Goal: Task Accomplishment & Management: Use online tool/utility

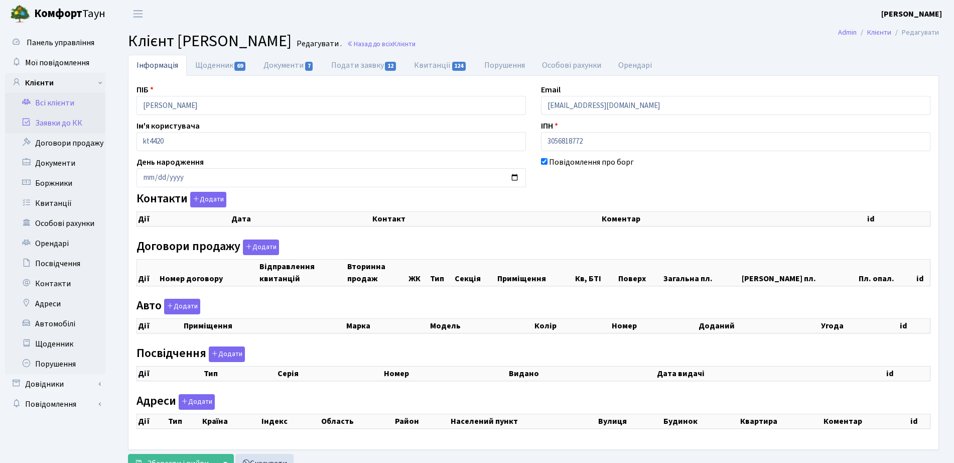
checkbox input "true"
select select "25"
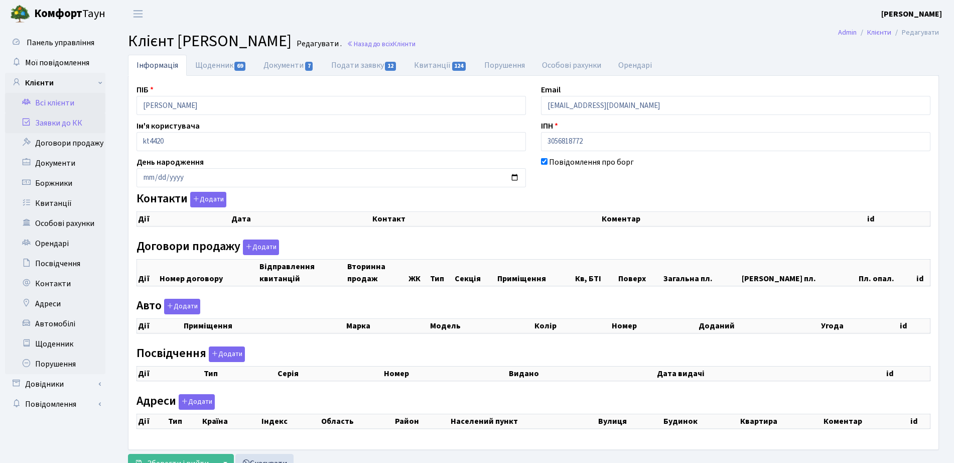
select select "25"
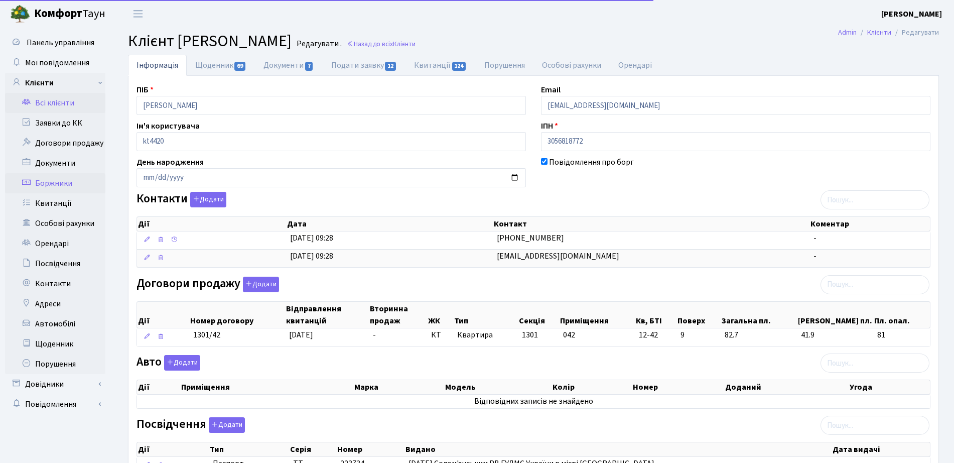
click at [49, 183] on link "Боржники" at bounding box center [55, 183] width 100 height 20
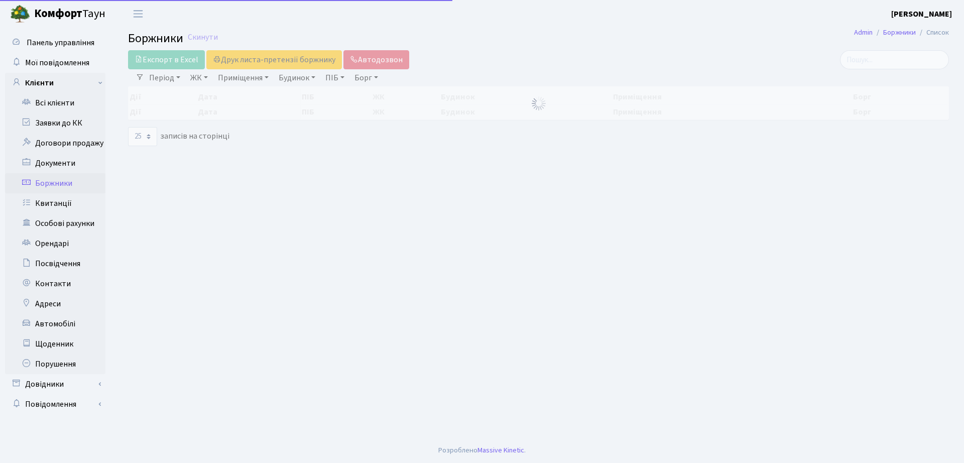
select select "25"
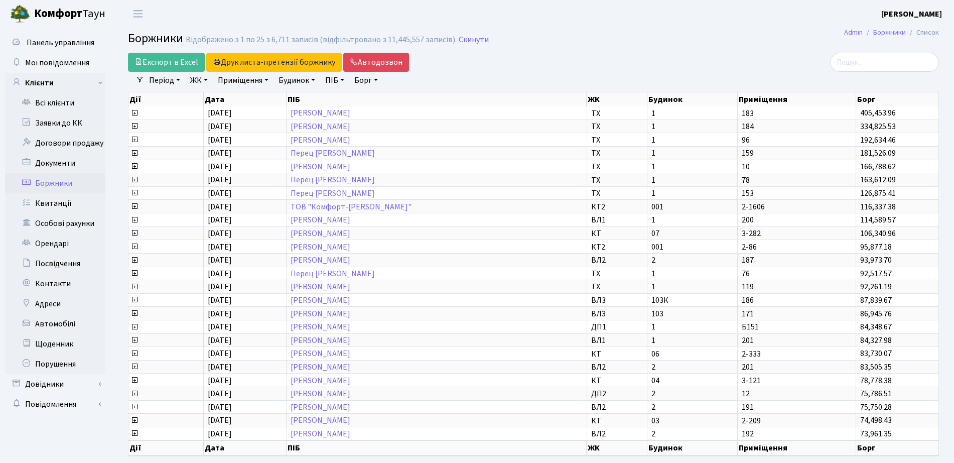
click at [209, 82] on link "ЖК" at bounding box center [199, 80] width 26 height 17
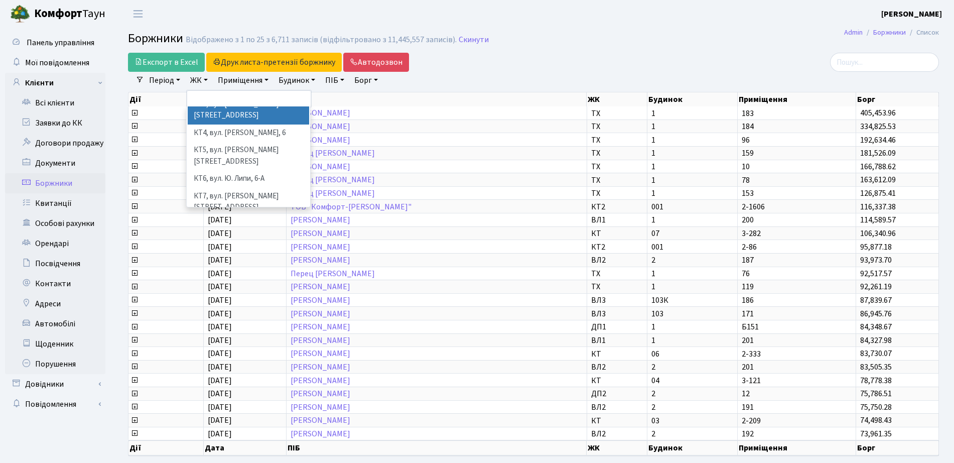
scroll to position [126, 0]
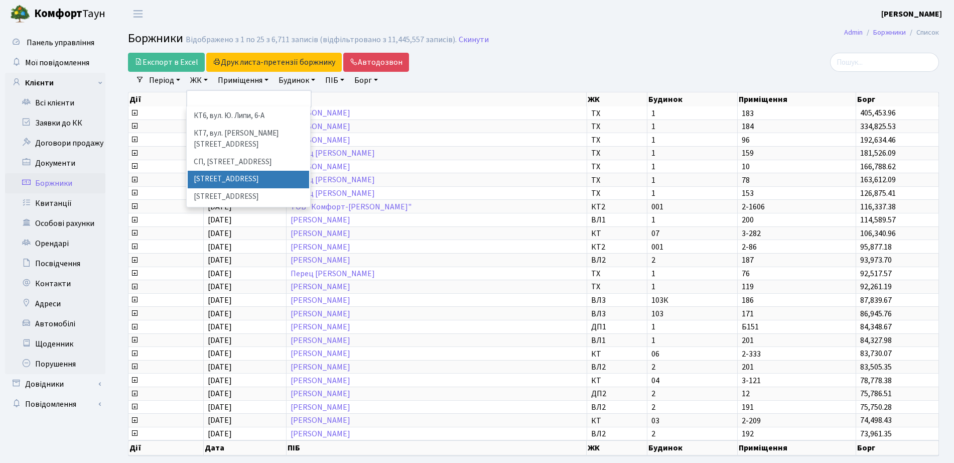
click at [216, 171] on li "[STREET_ADDRESS]" at bounding box center [249, 180] width 122 height 18
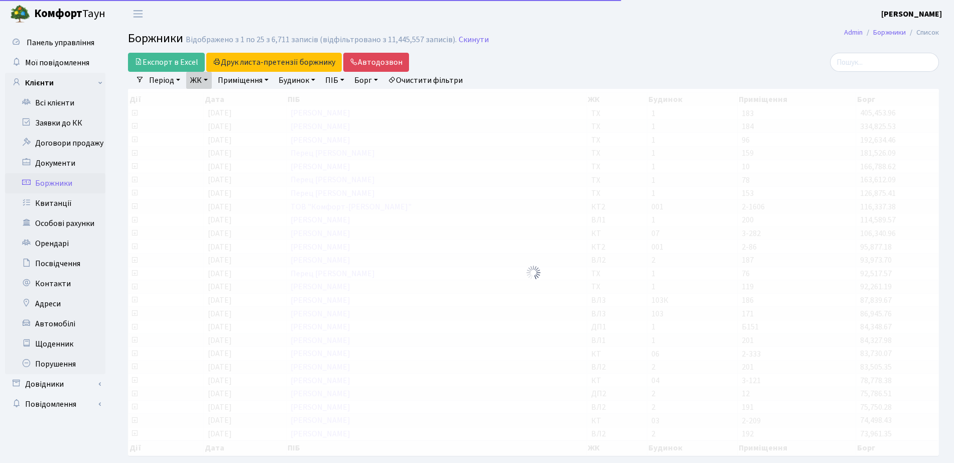
click at [207, 85] on link "ЖК" at bounding box center [199, 80] width 26 height 17
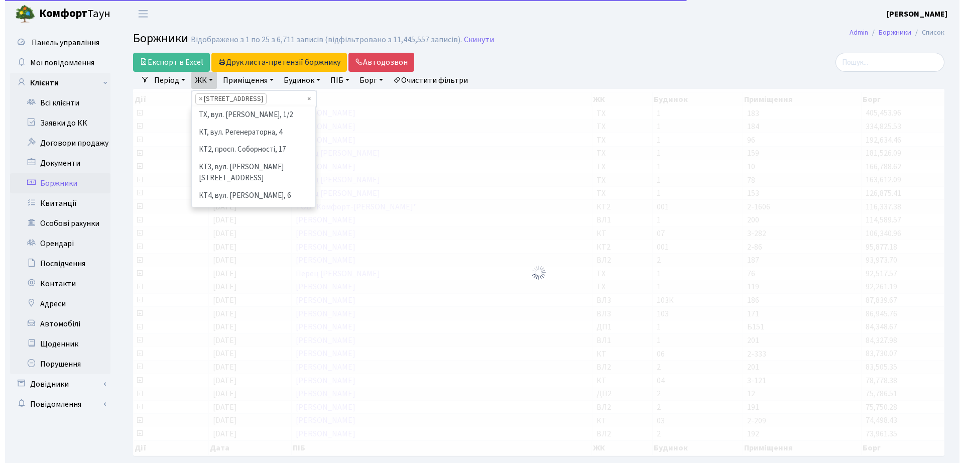
scroll to position [139, 0]
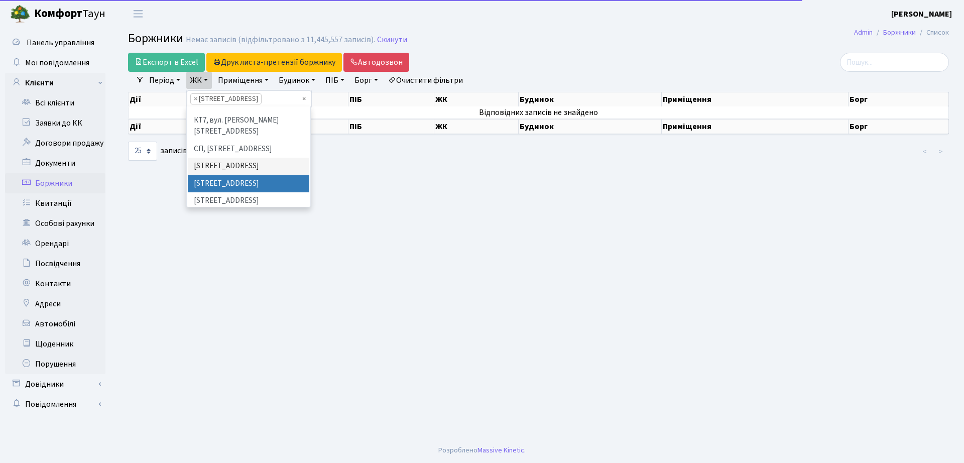
click at [209, 175] on li "[STREET_ADDRESS]" at bounding box center [249, 184] width 122 height 18
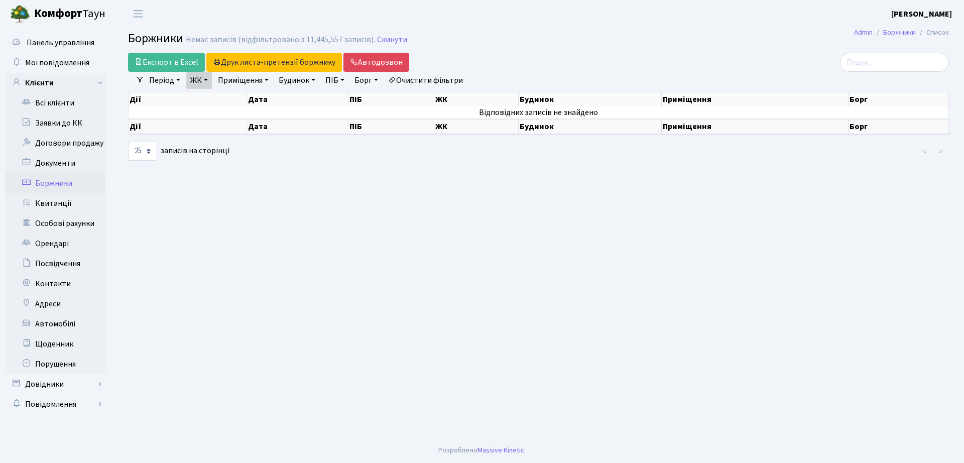
click at [203, 79] on link "ЖК" at bounding box center [199, 80] width 26 height 17
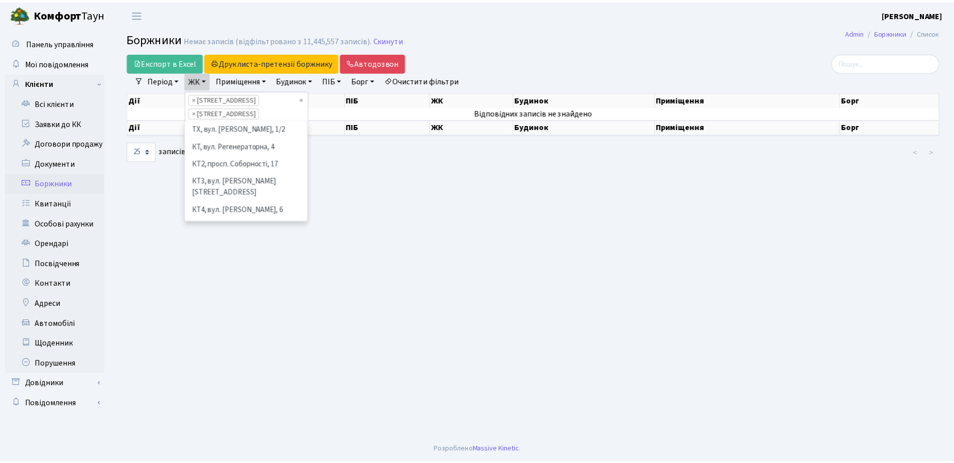
scroll to position [122, 0]
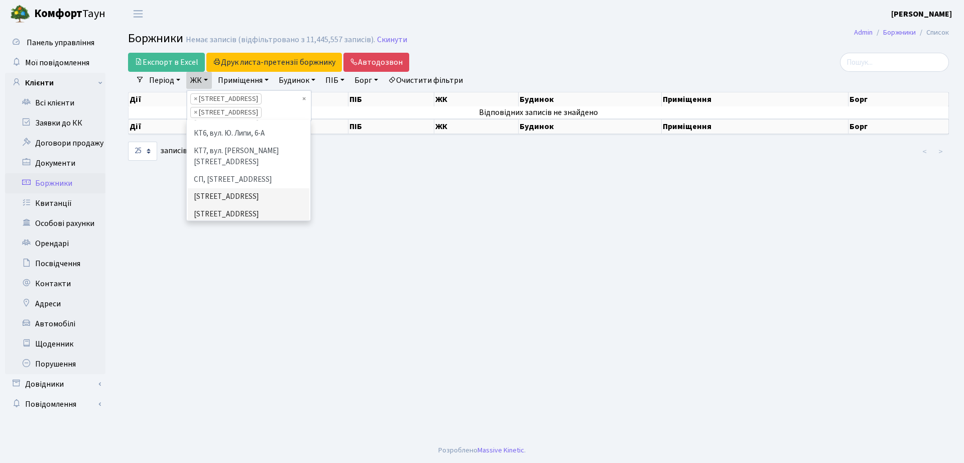
click at [224, 223] on li "[STREET_ADDRESS]" at bounding box center [249, 232] width 122 height 18
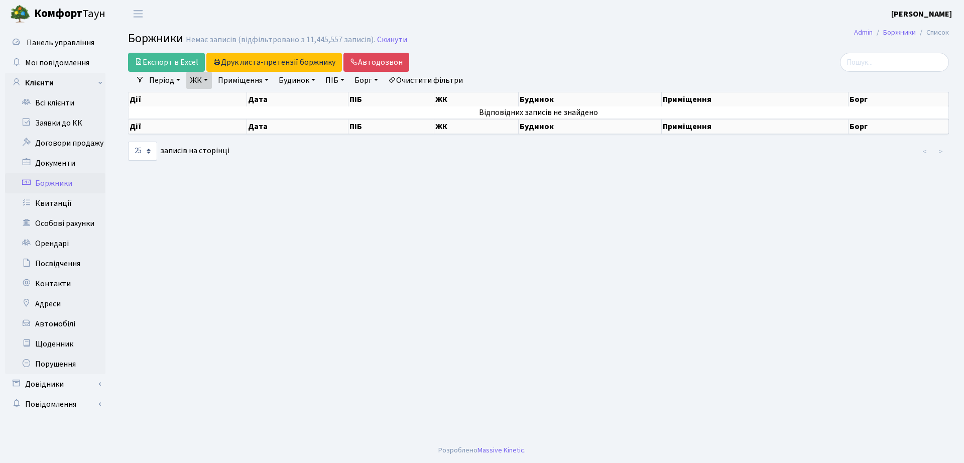
click at [456, 76] on link "Очистити фільтри" at bounding box center [425, 80] width 83 height 17
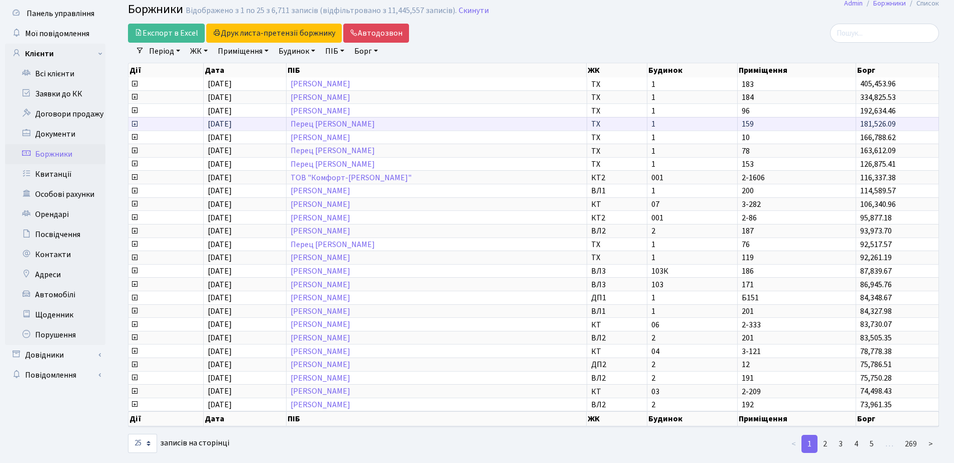
scroll to position [45, 0]
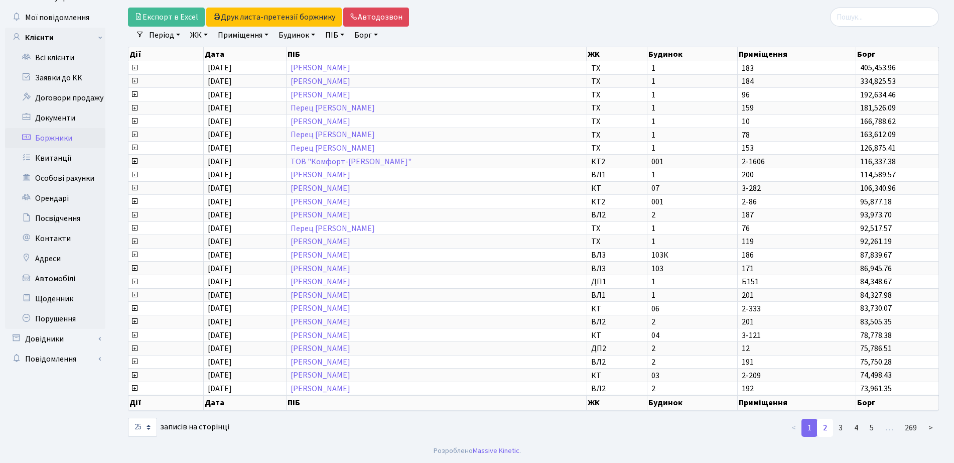
click at [831, 430] on link "2" at bounding box center [825, 428] width 16 height 18
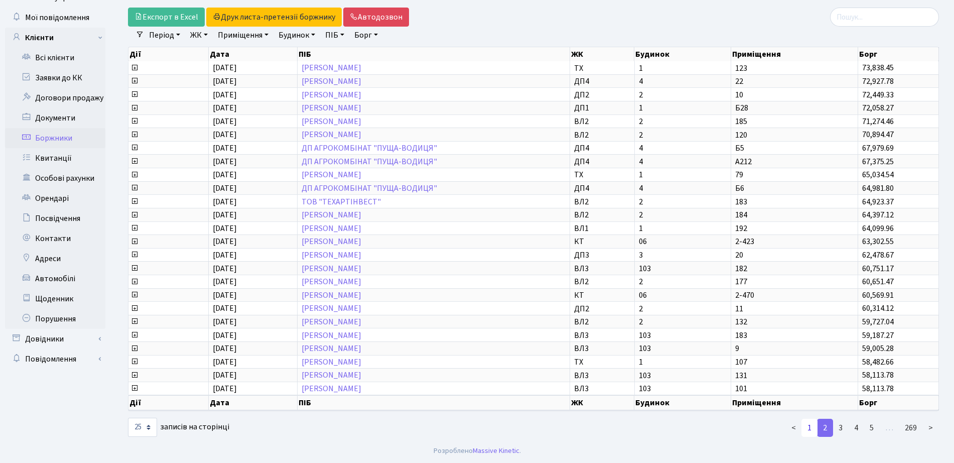
click at [811, 430] on link "1" at bounding box center [810, 428] width 16 height 18
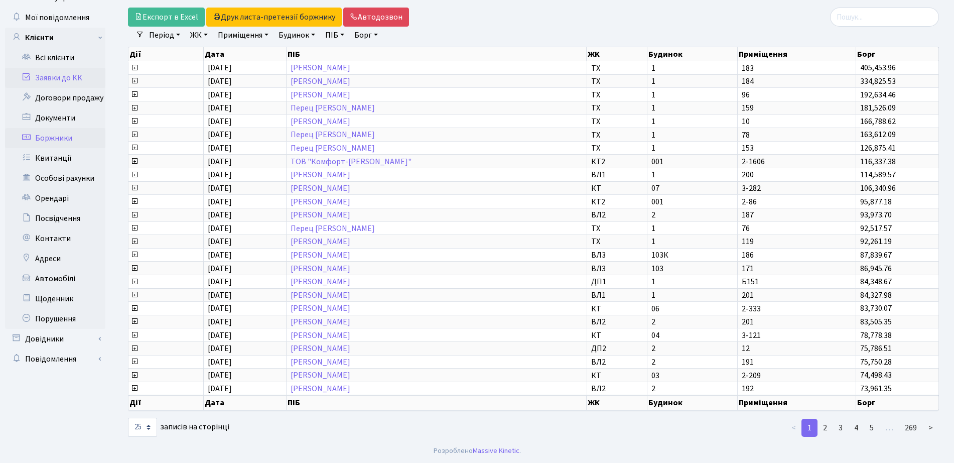
click at [68, 81] on link "Заявки до КК" at bounding box center [55, 78] width 100 height 20
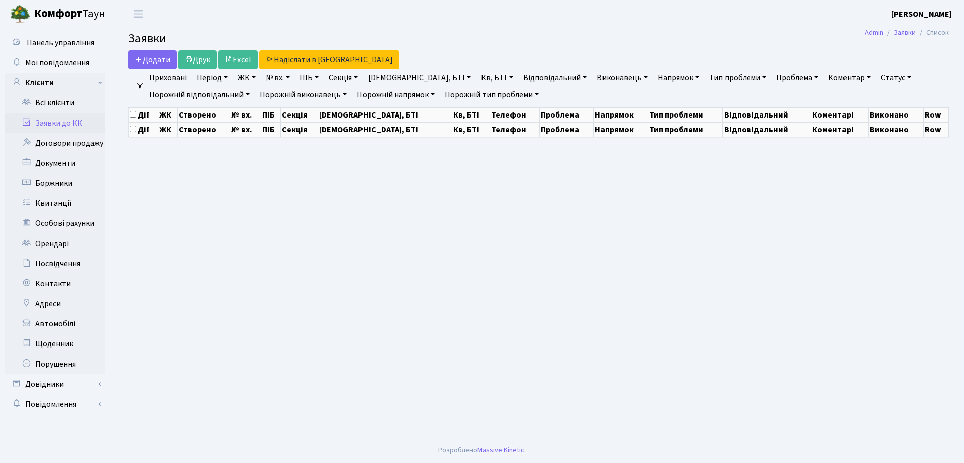
select select "25"
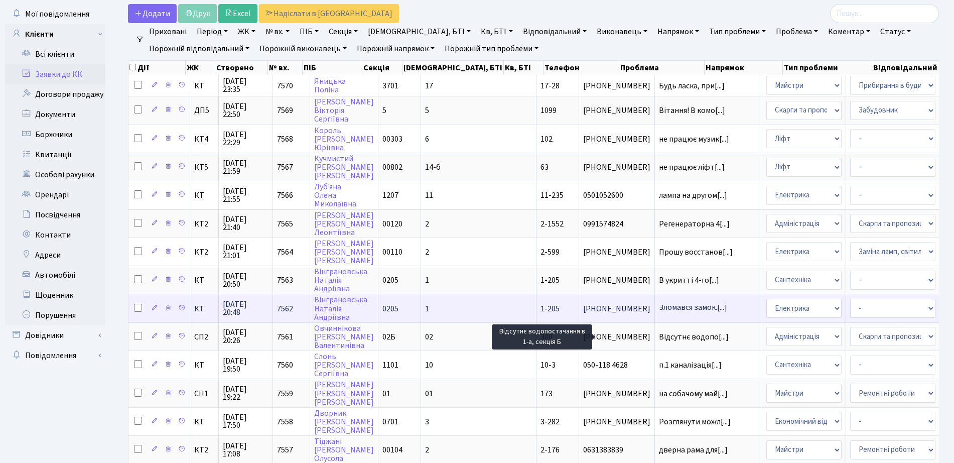
scroll to position [126, 0]
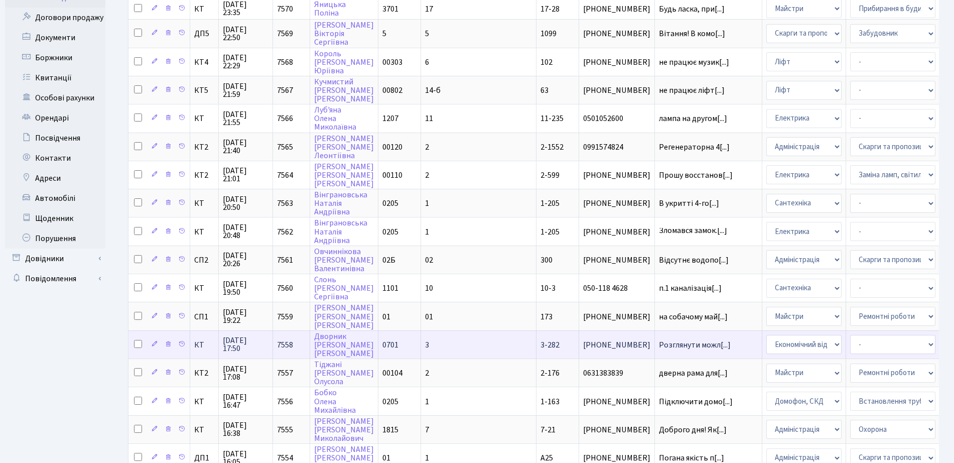
click at [416, 347] on td "0701" at bounding box center [400, 344] width 43 height 28
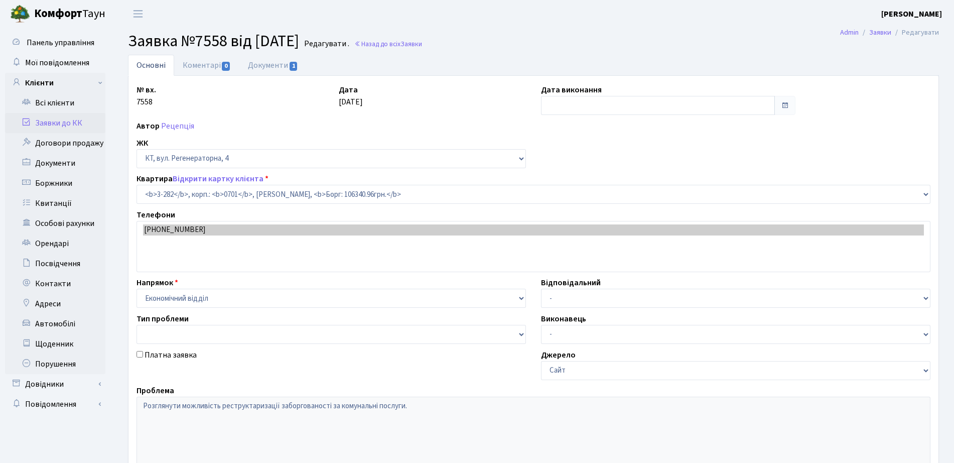
select select "1500"
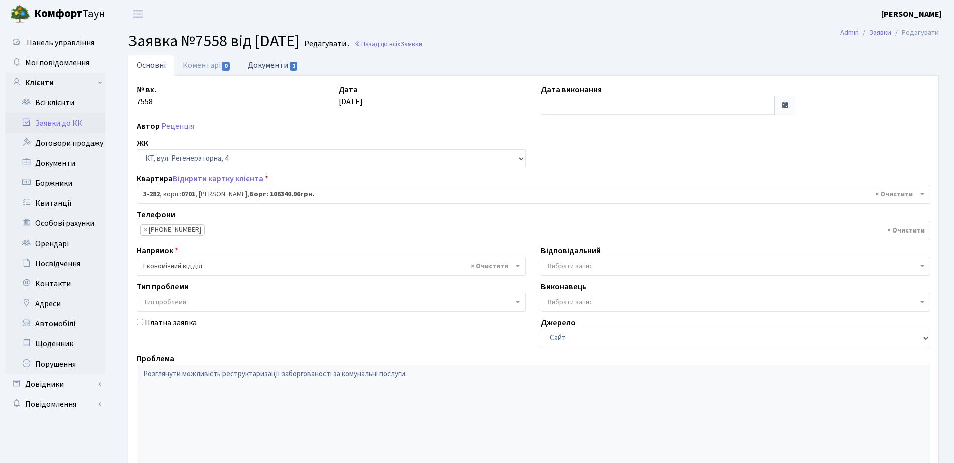
click at [287, 64] on link "Документи 1" at bounding box center [272, 65] width 67 height 21
select select "25"
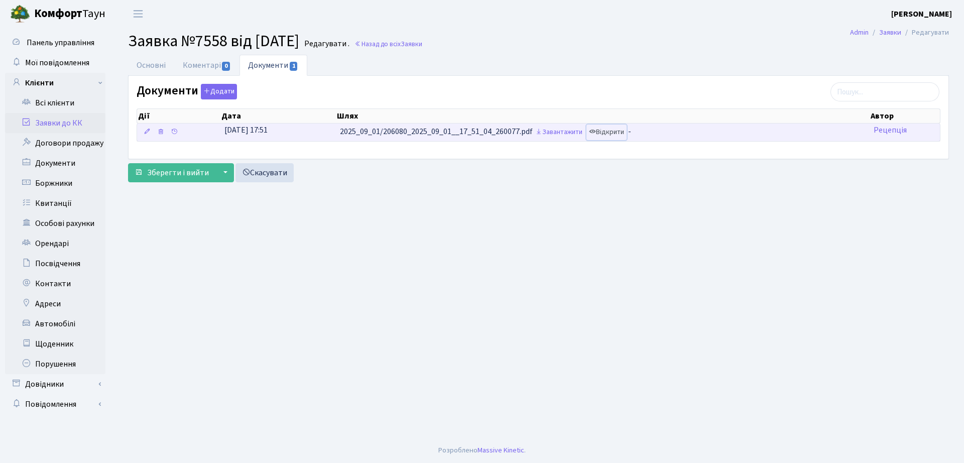
click at [616, 133] on link "Відкрити" at bounding box center [606, 133] width 40 height 16
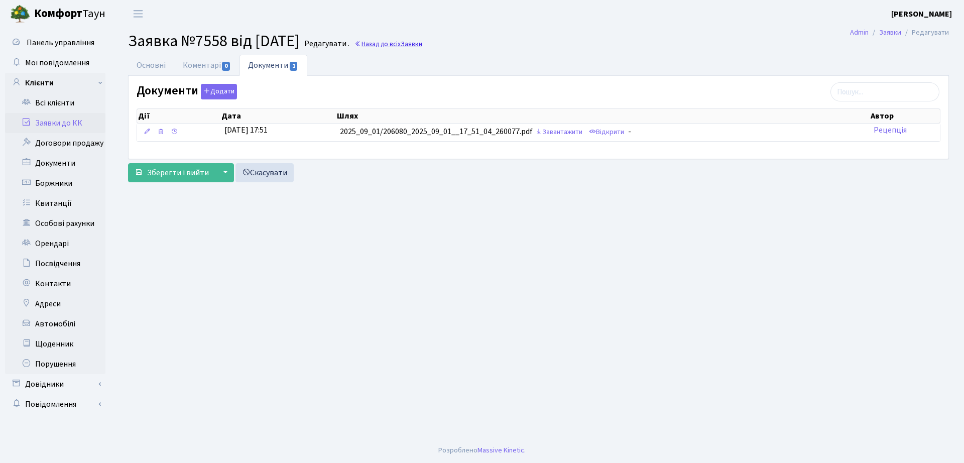
click at [422, 41] on span "Заявки" at bounding box center [412, 44] width 22 height 10
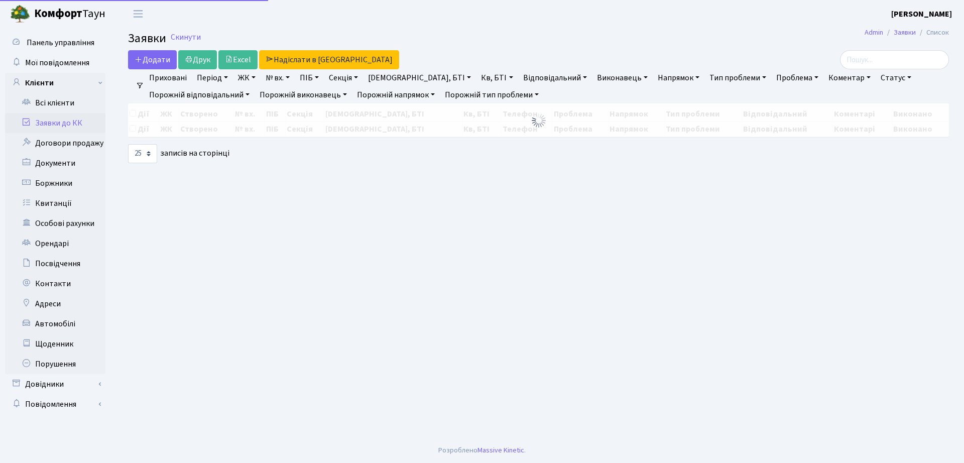
select select "25"
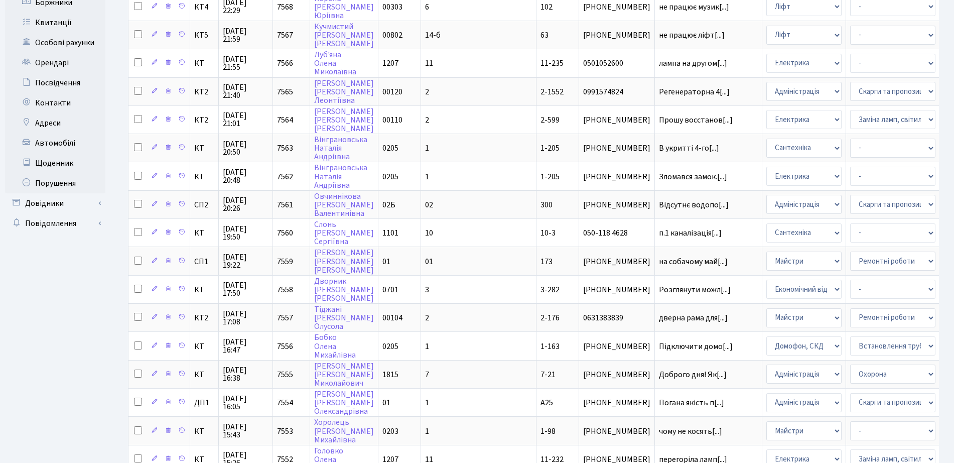
scroll to position [251, 0]
